Goal: Task Accomplishment & Management: Use online tool/utility

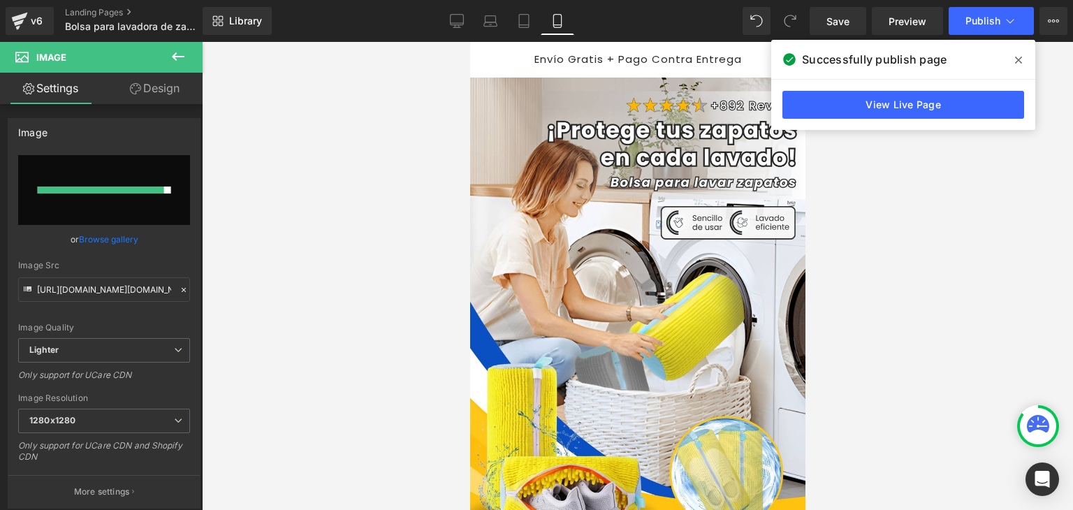
scroll to position [4959, 0]
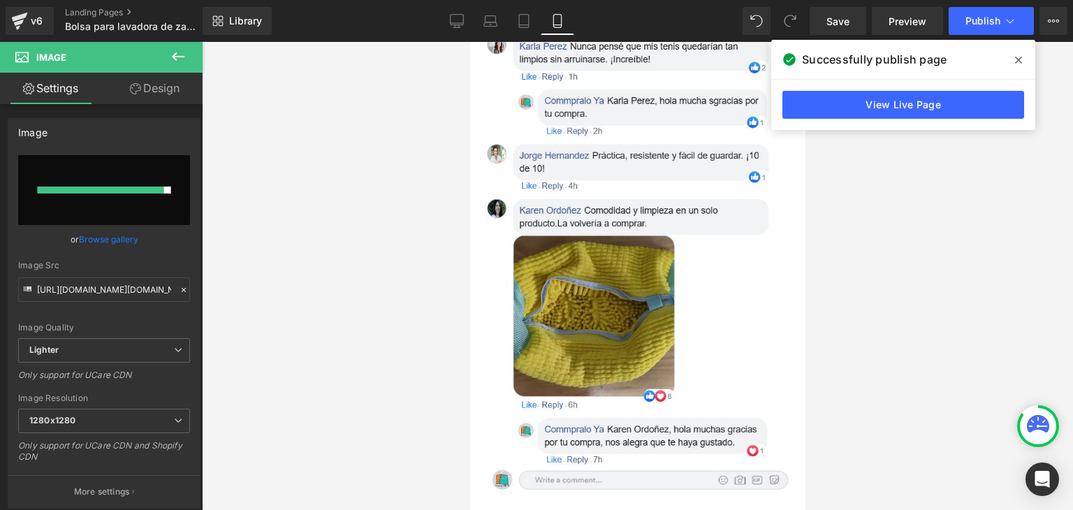
click at [854, 238] on div at bounding box center [637, 276] width 871 height 468
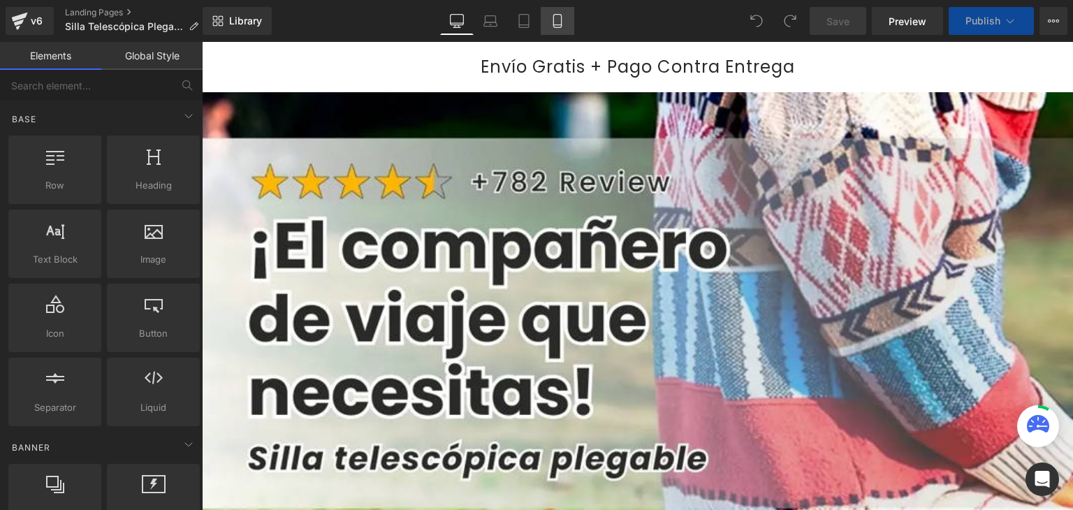
click at [559, 23] on icon at bounding box center [557, 21] width 14 height 14
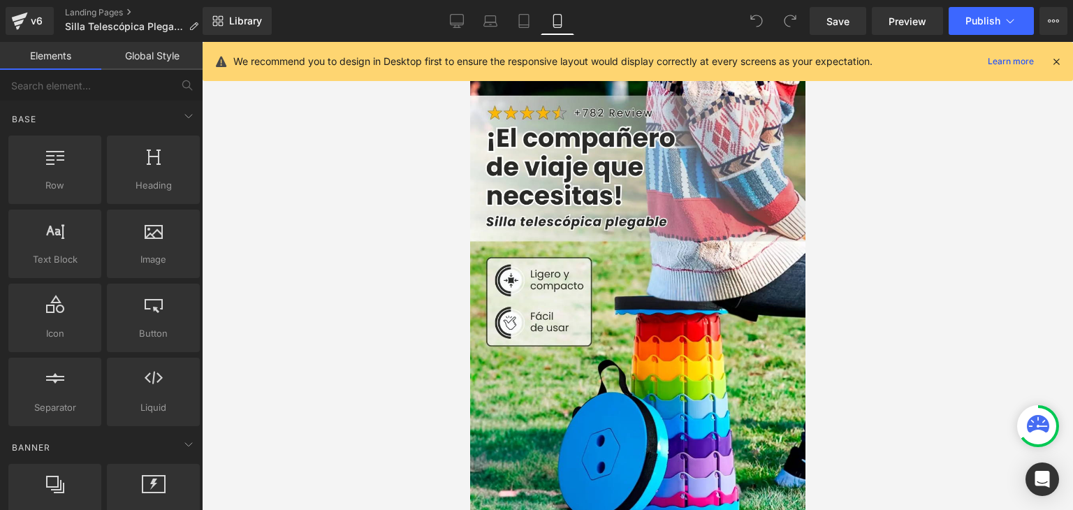
click at [1054, 59] on icon at bounding box center [1056, 61] width 13 height 13
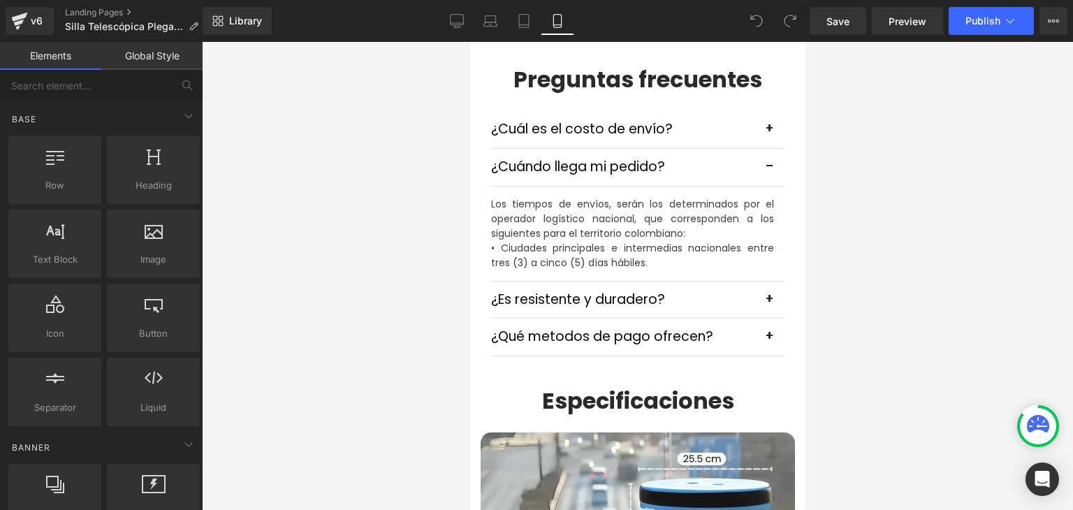
scroll to position [4540, 0]
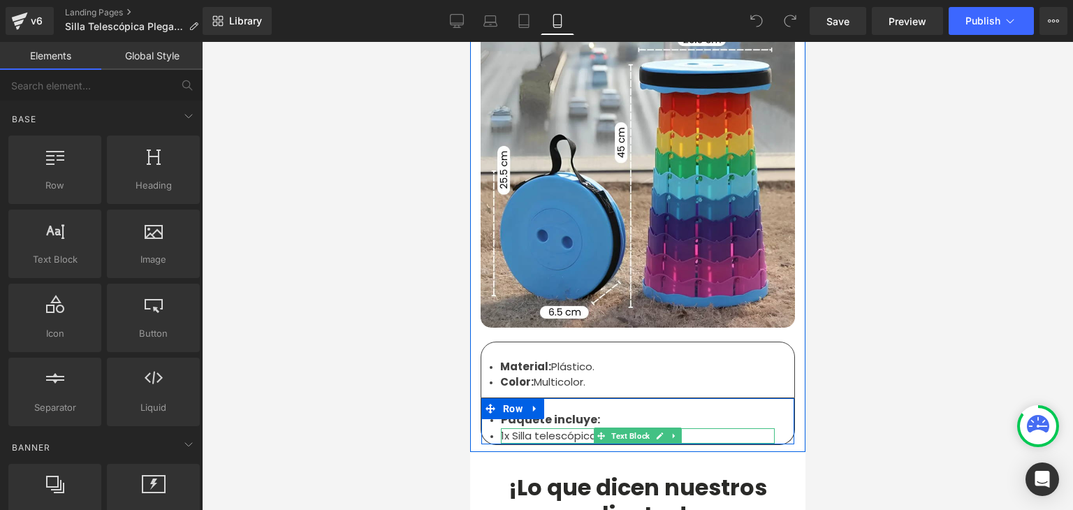
click at [540, 428] on li "1x Silla telescópica plegable." at bounding box center [637, 436] width 274 height 16
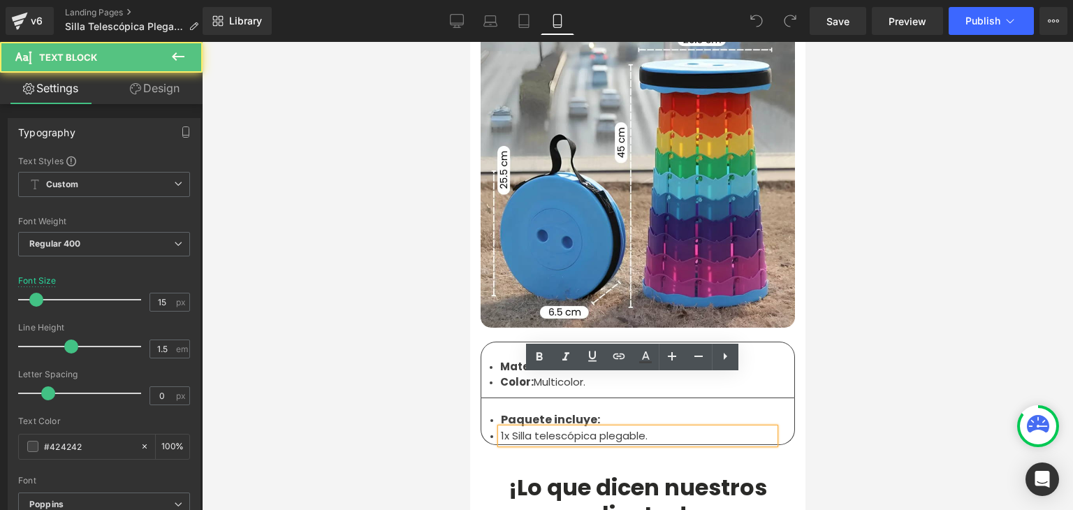
click at [539, 428] on li "1x Silla telescópica plegable." at bounding box center [637, 436] width 274 height 16
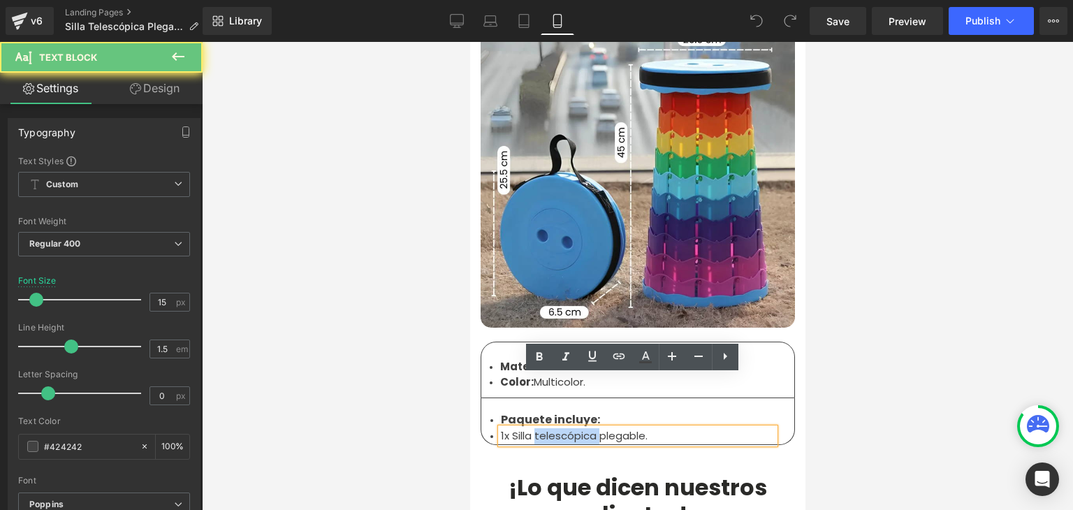
click at [539, 428] on li "1x Silla telescópica plegable." at bounding box center [637, 436] width 274 height 16
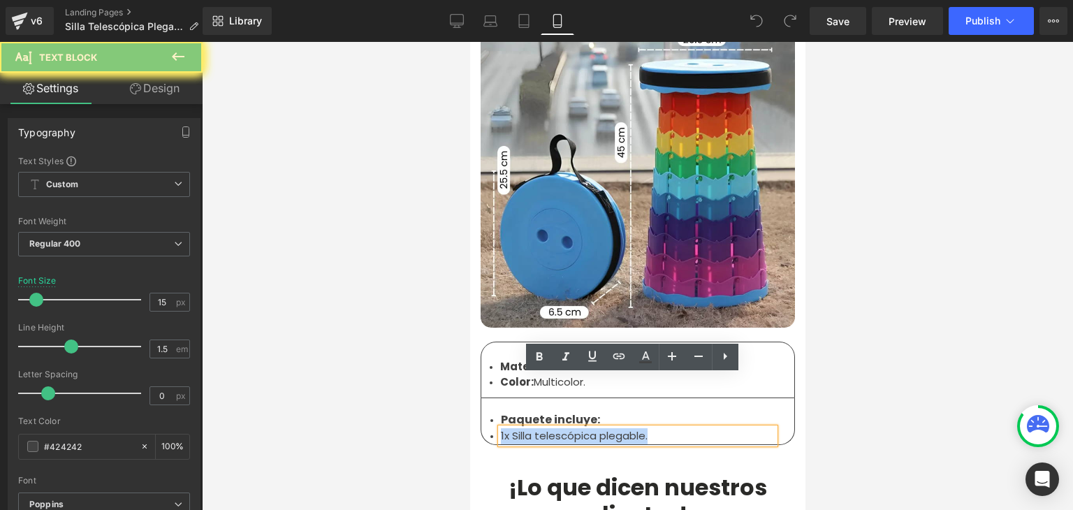
click at [539, 428] on li "1x Silla telescópica plegable." at bounding box center [637, 436] width 274 height 16
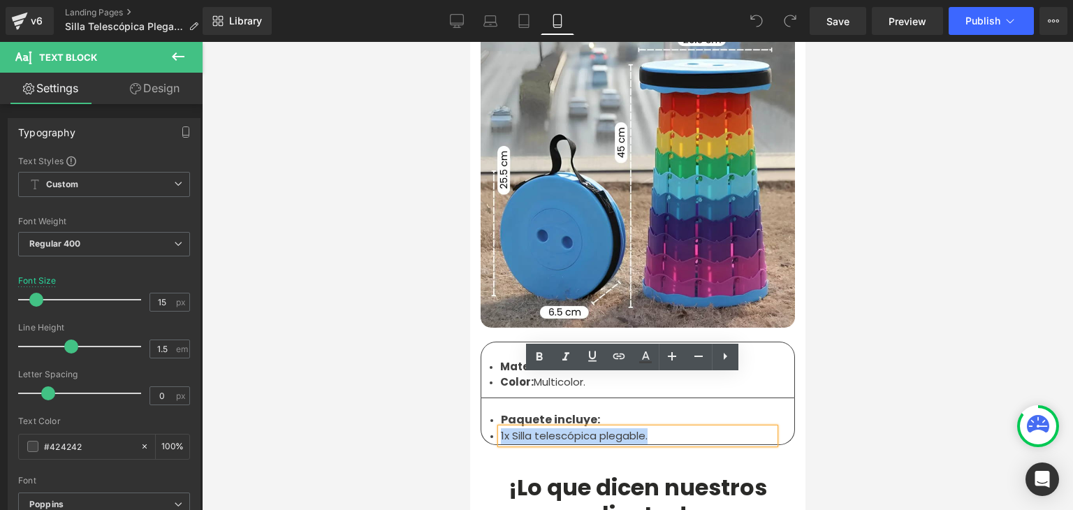
copy li "1x Silla telescópica plegable."
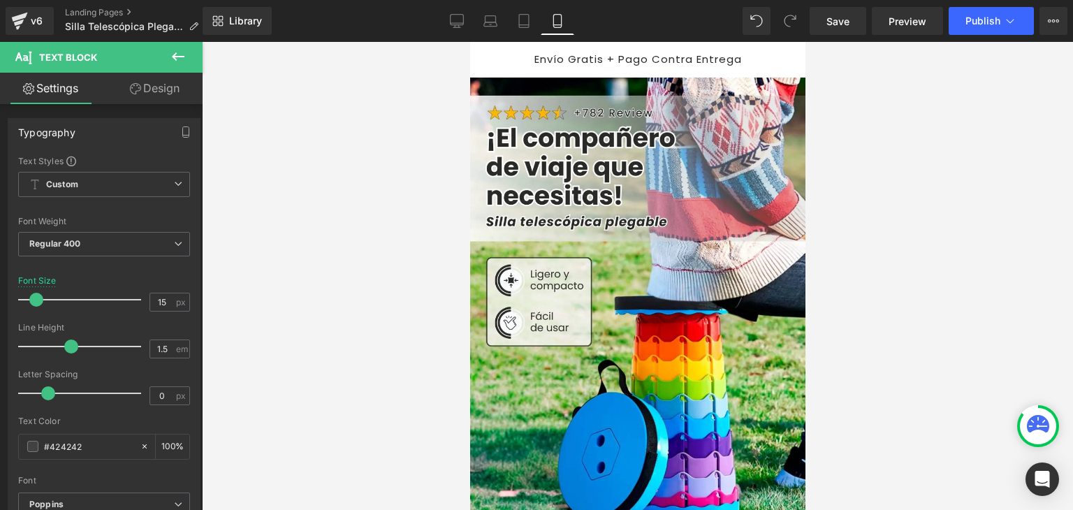
scroll to position [0, 0]
